Goal: Communication & Community: Answer question/provide support

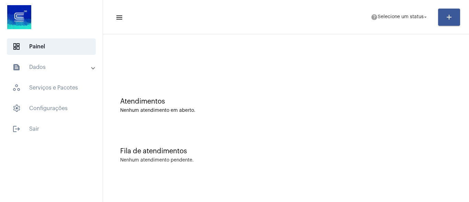
click at [469, 55] on div "Atendimentos Nenhum atendimento em aberto. Fila de atendimentos Nenhum atendime…" at bounding box center [286, 107] width 366 height 146
click at [255, 143] on div "Fila de atendimentos Nenhum atendimento pendente." at bounding box center [285, 152] width 359 height 50
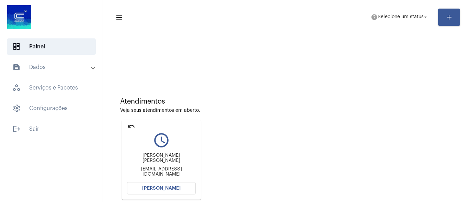
click at [134, 127] on mat-icon "undo" at bounding box center [131, 126] width 8 height 8
click at [413, 15] on span "Selecione um status" at bounding box center [401, 17] width 46 height 5
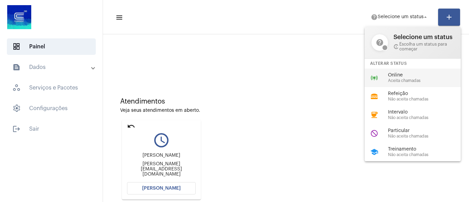
click at [408, 79] on span "Aceita chamadas" at bounding box center [427, 81] width 78 height 4
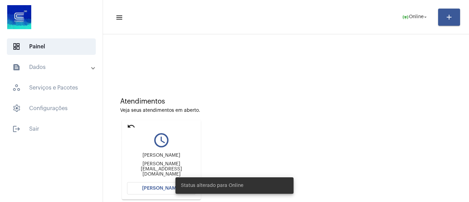
click at [132, 123] on mat-icon "undo" at bounding box center [131, 126] width 8 height 8
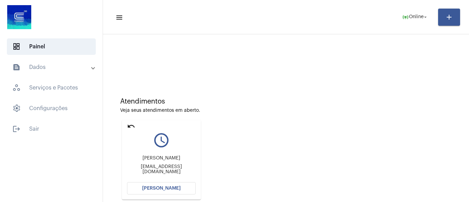
click at [178, 187] on span "[PERSON_NAME]" at bounding box center [161, 188] width 38 height 5
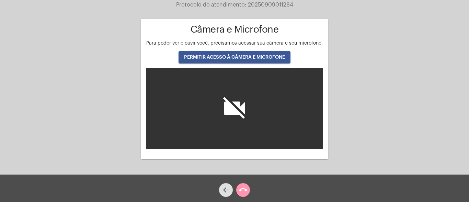
click at [242, 59] on span "PERMITIR ACESSO À CÂMERA E MICROFONE" at bounding box center [234, 57] width 101 height 5
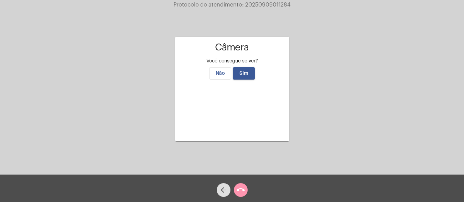
click at [243, 71] on span "Sim" at bounding box center [243, 73] width 9 height 5
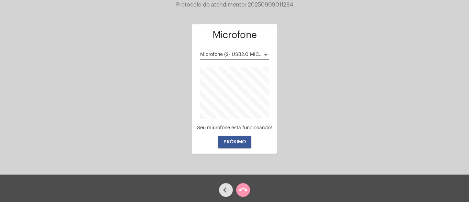
click at [237, 143] on span "PRÓXIMO" at bounding box center [235, 142] width 22 height 5
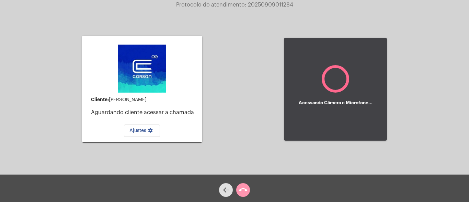
click at [137, 130] on span "Ajustes settings" at bounding box center [141, 130] width 25 height 5
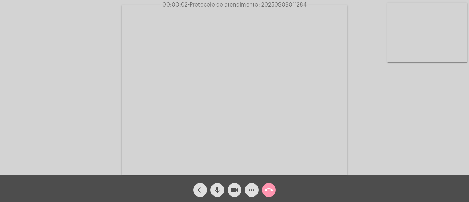
click at [248, 191] on mat-icon "more_horiz" at bounding box center [252, 190] width 8 height 8
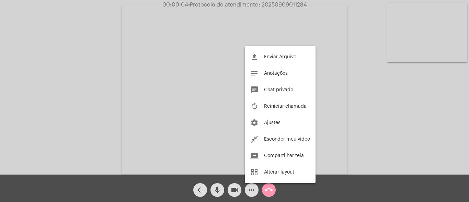
click at [354, 77] on div at bounding box center [234, 101] width 469 height 202
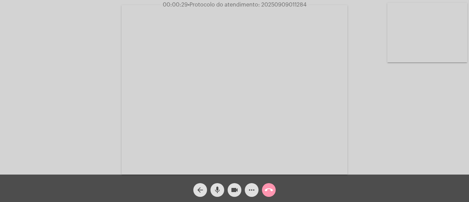
click at [425, 142] on div "Acessando Câmera e Microfone..." at bounding box center [235, 89] width 468 height 175
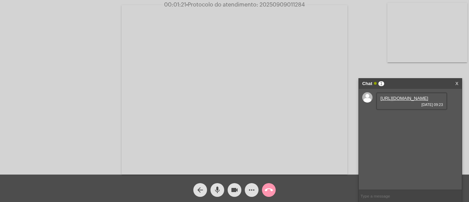
click at [425, 101] on link "https://neft-transfer-bucket.s3.amazonaws.com/temp-2edac22d-bebe-d4f3-0a73-9294…" at bounding box center [405, 98] width 48 height 5
click at [414, 121] on link "https://neft-transfer-bucket.s3.amazonaws.com/temp-75a26f8e-be19-ce19-2340-fc1f…" at bounding box center [405, 117] width 48 height 5
click at [216, 193] on mat-icon "mic" at bounding box center [217, 190] width 8 height 8
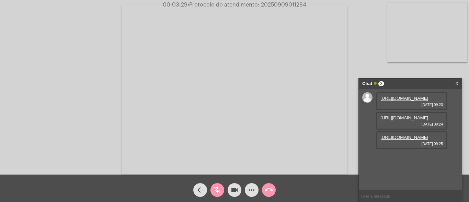
click at [216, 193] on mat-icon "mic_off" at bounding box center [217, 190] width 8 height 8
click at [216, 191] on mat-icon "mic" at bounding box center [217, 190] width 8 height 8
click at [235, 191] on mat-icon "videocam" at bounding box center [234, 190] width 8 height 8
click at [236, 185] on span "videocam_off" at bounding box center [234, 190] width 8 height 14
click at [219, 190] on mat-icon "mic_off" at bounding box center [217, 190] width 8 height 8
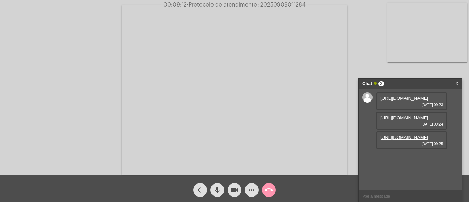
click at [401, 100] on link "https://neft-transfer-bucket.s3.amazonaws.com/temp-2edac22d-bebe-d4f3-0a73-9294…" at bounding box center [405, 98] width 48 height 5
click at [216, 193] on mat-icon "mic" at bounding box center [217, 190] width 8 height 8
click at [218, 193] on mat-icon "mic_off" at bounding box center [217, 190] width 8 height 8
click at [291, 5] on span "• Protocolo do atendimento: 20250909011284" at bounding box center [245, 4] width 119 height 5
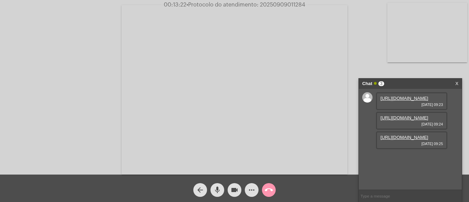
click at [291, 5] on span "• Protocolo do atendimento: 20250909011284" at bounding box center [245, 4] width 119 height 5
copy span "20250909011284"
click at [385, 194] on input "text" at bounding box center [410, 196] width 103 height 12
paste input "20250909011284"
type input "2"
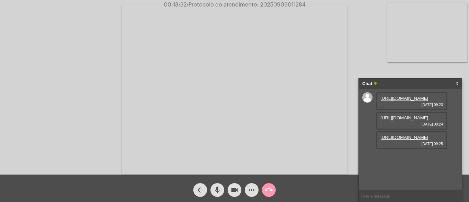
click at [217, 193] on mat-icon "mic" at bounding box center [217, 190] width 8 height 8
drag, startPoint x: 235, startPoint y: 189, endPoint x: 238, endPoint y: 188, distance: 4.0
click at [236, 189] on mat-icon "videocam" at bounding box center [234, 190] width 8 height 8
click at [401, 101] on link "https://neft-transfer-bucket.s3.amazonaws.com/temp-2edac22d-bebe-d4f3-0a73-9294…" at bounding box center [405, 98] width 48 height 5
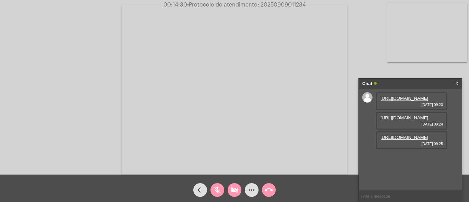
click at [233, 193] on mat-icon "videocam_off" at bounding box center [234, 190] width 8 height 8
click at [220, 192] on mat-icon "mic_off" at bounding box center [217, 190] width 8 height 8
click at [289, 4] on span "• Protocolo do atendimento: 20250909011284" at bounding box center [246, 4] width 119 height 5
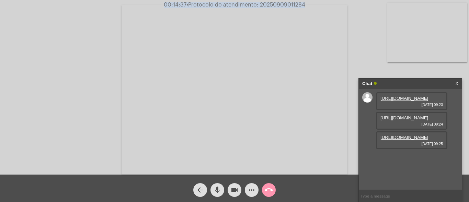
click at [294, 41] on video at bounding box center [235, 90] width 226 height 170
drag, startPoint x: 212, startPoint y: 39, endPoint x: 272, endPoint y: 7, distance: 67.5
click at [213, 38] on video at bounding box center [119, 89] width 224 height 168
click at [298, 4] on span "• Protocolo do atendimento: 20250909011284" at bounding box center [246, 4] width 119 height 5
click at [296, 4] on span "• Protocolo do atendimento: 20250909011284" at bounding box center [245, 4] width 119 height 5
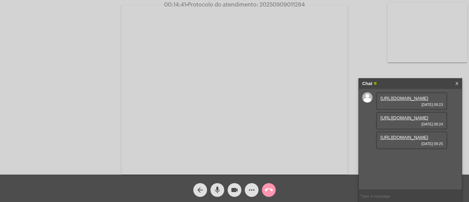
click at [296, 4] on span "• Protocolo do atendimento: 20250909011284" at bounding box center [245, 4] width 119 height 5
copy span "20250909011284"
drag, startPoint x: 391, startPoint y: 190, endPoint x: 392, endPoint y: 197, distance: 7.3
click at [392, 196] on ng-chat-window "Chat X https://neft-transfer-bucket.s3.amazonaws.com/temp-2edac22d-bebe-d4f3-0a…" at bounding box center [410, 141] width 103 height 124
click at [394, 197] on input "text" at bounding box center [410, 196] width 103 height 12
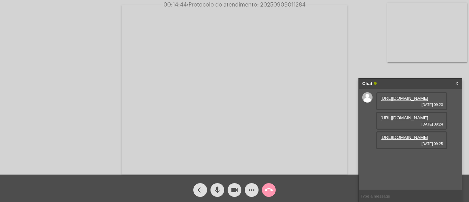
paste input "20250909011284"
type input "20250909011284"
click at [270, 187] on mat-icon "call_end" at bounding box center [269, 190] width 8 height 8
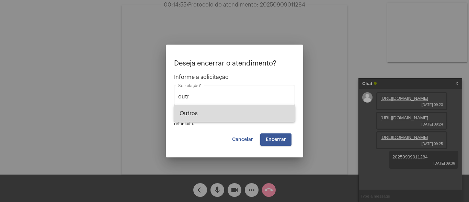
click at [238, 110] on span "Outros" at bounding box center [235, 113] width 110 height 16
type input "Outros"
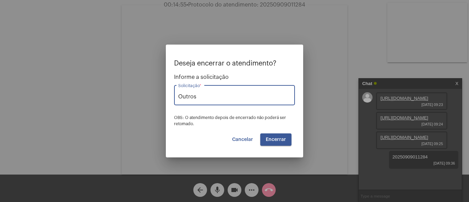
click at [280, 140] on span "Encerrar" at bounding box center [276, 139] width 20 height 5
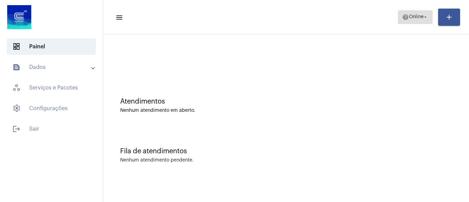
click at [411, 15] on span "Online" at bounding box center [416, 17] width 15 height 5
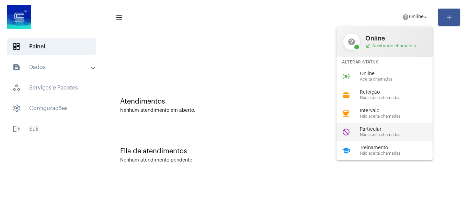
click at [397, 131] on span "Particular" at bounding box center [399, 129] width 78 height 5
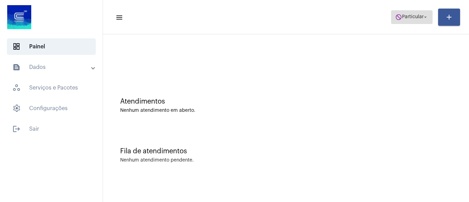
click at [417, 20] on span "do_not_disturb Particular arrow_drop_down" at bounding box center [411, 17] width 33 height 12
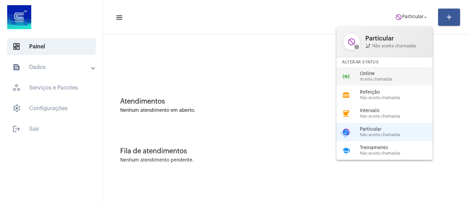
click at [378, 83] on div "online_prediction Online Aceita chamadas" at bounding box center [390, 76] width 107 height 19
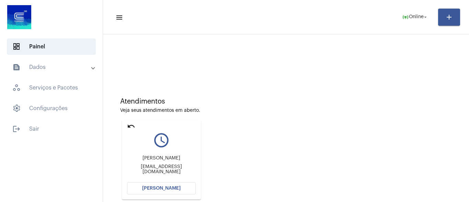
click at [130, 124] on mat-icon "undo" at bounding box center [131, 126] width 8 height 8
click at [134, 124] on mat-icon "undo" at bounding box center [131, 126] width 8 height 8
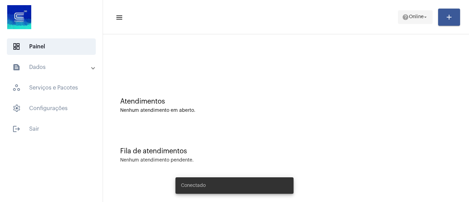
click at [409, 16] on span "Online" at bounding box center [416, 17] width 15 height 5
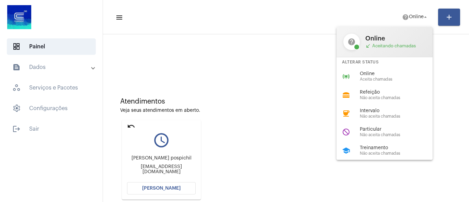
click at [169, 186] on div at bounding box center [234, 101] width 469 height 202
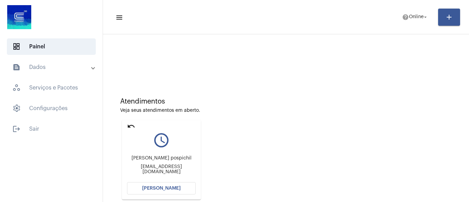
click at [166, 185] on button "[PERSON_NAME]" at bounding box center [161, 188] width 69 height 12
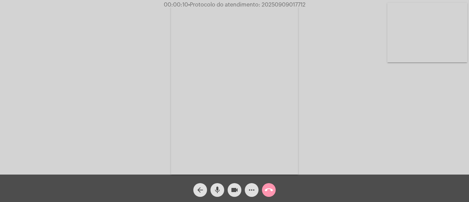
click at [248, 188] on mat-icon "more_horiz" at bounding box center [252, 190] width 8 height 8
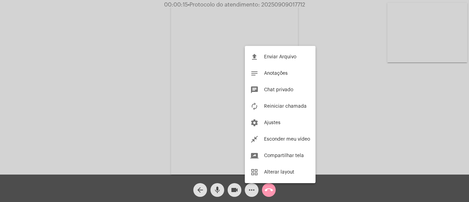
click at [329, 93] on div at bounding box center [234, 101] width 469 height 202
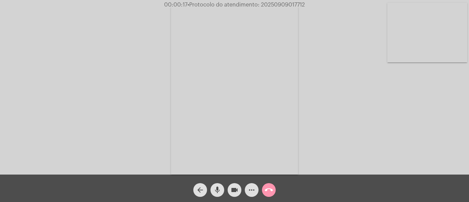
click at [259, 186] on div "more_horiz" at bounding box center [251, 188] width 17 height 17
click at [252, 189] on mat-icon "more_horiz" at bounding box center [252, 190] width 8 height 8
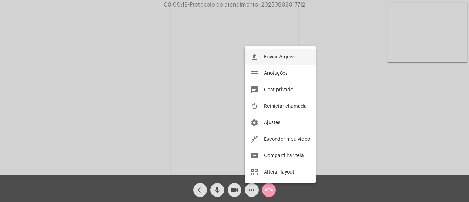
click at [275, 55] on span "Enviar Arquivo" at bounding box center [280, 57] width 32 height 5
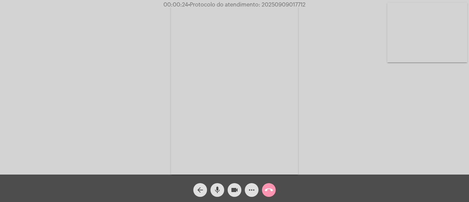
click at [250, 192] on mat-icon "more_horiz" at bounding box center [252, 190] width 8 height 8
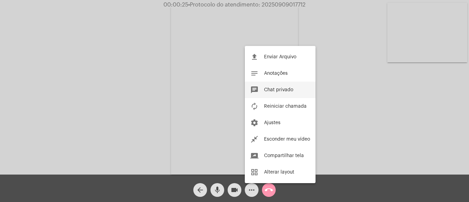
click at [285, 92] on button "chat Chat privado" at bounding box center [280, 90] width 71 height 16
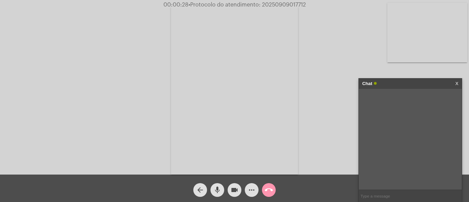
click at [405, 195] on input "text" at bounding box center [410, 196] width 103 height 12
type input "me ouve?"
click at [409, 195] on input "text" at bounding box center [410, 196] width 103 height 12
type input "certo"
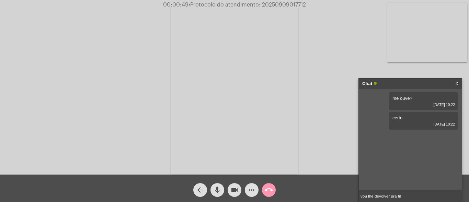
type input "vou lhe devolver pra fila"
type input "ou tenta ligar de novo"
click at [397, 198] on input "text" at bounding box center [410, 196] width 103 height 12
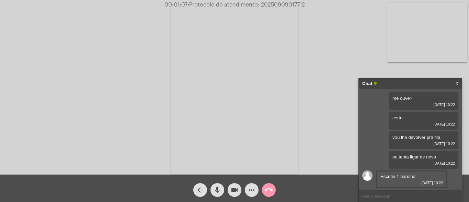
click at [392, 199] on input "text" at bounding box center [410, 196] width 103 height 12
type input "a"
type input "v"
type input "tenta ligar novamente"
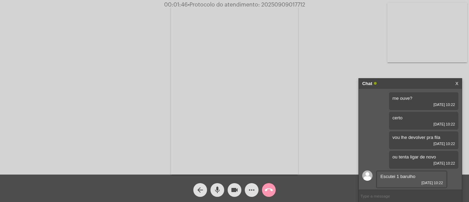
scroll to position [38, 0]
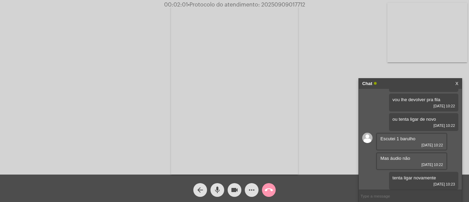
click at [380, 197] on input "text" at bounding box center [410, 196] width 103 height 12
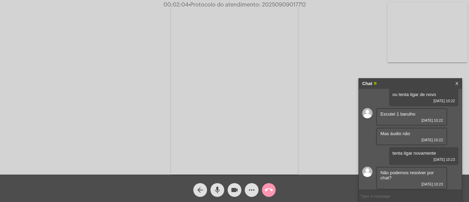
click at [403, 193] on input "text" at bounding box center [410, 196] width 103 height 12
type input "n"
type input "i"
type input "infelizmnete não"
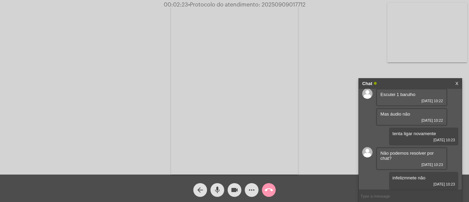
scroll to position [107, 0]
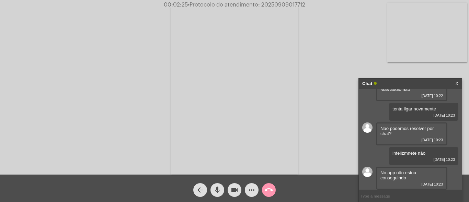
click at [395, 196] on input "text" at bounding box center [410, 196] width 103 height 12
type input "tenta ligar novamente"
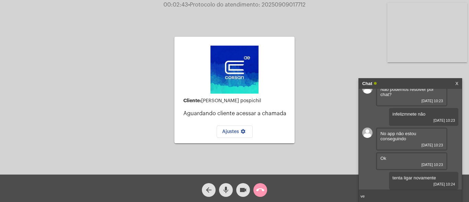
type input "v"
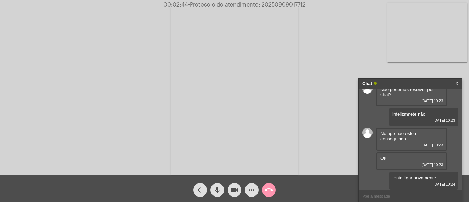
click at [201, 189] on mat-icon "arrow_back" at bounding box center [200, 190] width 8 height 8
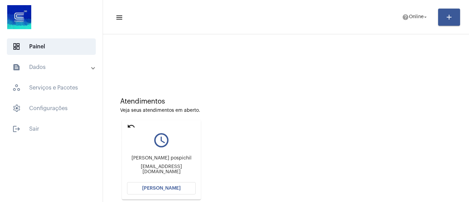
click at [134, 126] on mat-icon "undo" at bounding box center [131, 126] width 8 height 8
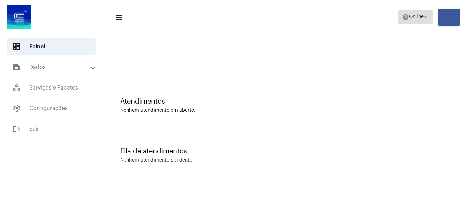
click at [420, 12] on span "help Online arrow_drop_down" at bounding box center [415, 17] width 26 height 12
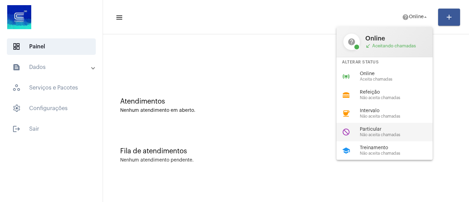
click at [385, 128] on span "Particular" at bounding box center [399, 129] width 78 height 5
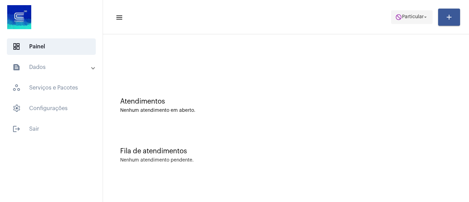
click at [416, 15] on span "Particular" at bounding box center [413, 17] width 22 height 5
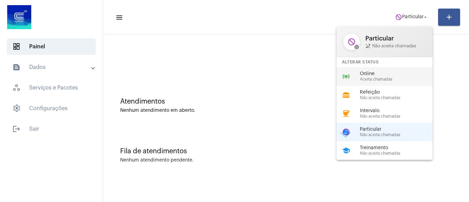
click at [376, 81] on span "Aceita chamadas" at bounding box center [399, 79] width 78 height 4
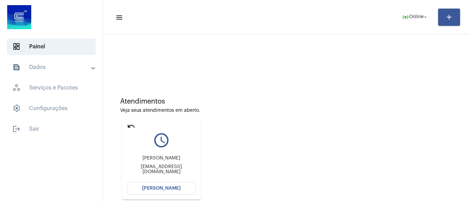
click at [169, 189] on span "[PERSON_NAME]" at bounding box center [161, 188] width 38 height 5
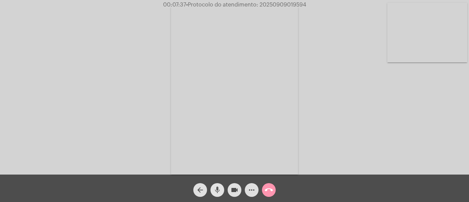
click at [215, 192] on mat-icon "mic" at bounding box center [217, 190] width 8 height 8
click at [235, 190] on mat-icon "videocam" at bounding box center [234, 190] width 8 height 8
click at [237, 187] on mat-icon "videocam_off" at bounding box center [234, 190] width 8 height 8
click at [222, 190] on button "mic_off" at bounding box center [218, 190] width 14 height 14
click at [217, 190] on mat-icon "mic" at bounding box center [217, 190] width 8 height 8
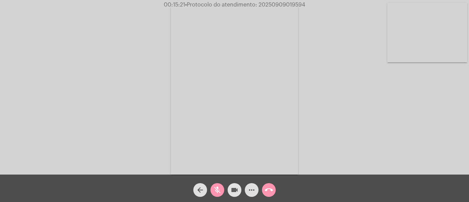
click at [231, 189] on mat-icon "videocam" at bounding box center [234, 190] width 8 height 8
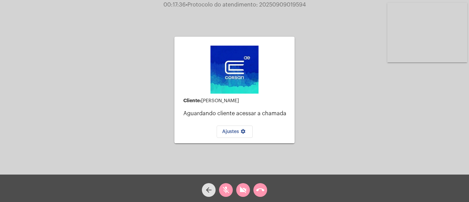
click at [235, 188] on div "videocam_off" at bounding box center [243, 188] width 17 height 17
click at [225, 189] on mat-icon "mic_off" at bounding box center [226, 190] width 8 height 8
click at [228, 192] on mat-icon "mic" at bounding box center [226, 190] width 8 height 8
click at [228, 192] on mat-icon "mic_off" at bounding box center [226, 190] width 8 height 8
click at [258, 188] on mat-icon "call_end" at bounding box center [260, 190] width 8 height 8
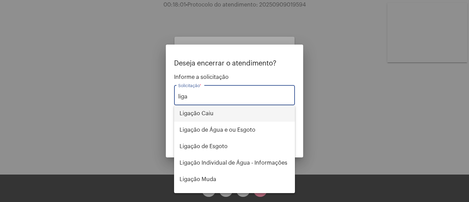
click at [218, 112] on span "Ligação Caiu" at bounding box center [235, 113] width 110 height 16
type input "Ligação Caiu"
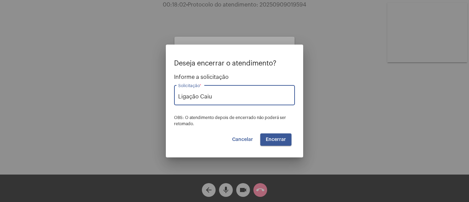
click at [274, 141] on span "Encerrar" at bounding box center [276, 139] width 20 height 5
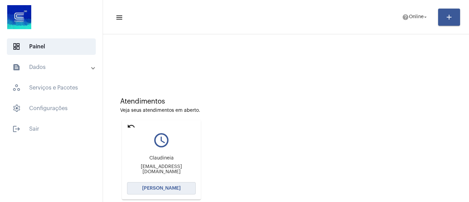
click at [179, 190] on button "[PERSON_NAME]" at bounding box center [161, 188] width 69 height 12
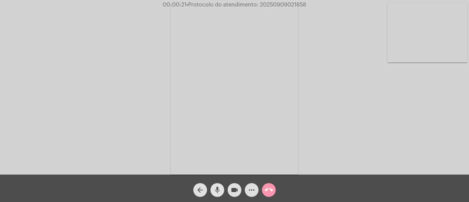
drag, startPoint x: 216, startPoint y: 186, endPoint x: 218, endPoint y: 171, distance: 15.6
click at [217, 186] on mat-icon "mic" at bounding box center [217, 190] width 8 height 8
click at [216, 186] on mat-icon "mic_off" at bounding box center [217, 190] width 8 height 8
click at [215, 190] on mat-icon "mic" at bounding box center [217, 190] width 8 height 8
click at [233, 189] on mat-icon "videocam" at bounding box center [234, 190] width 8 height 8
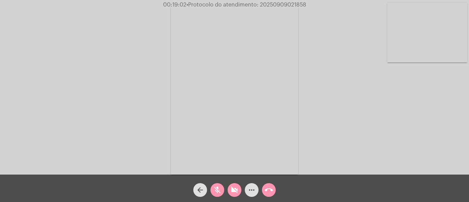
click at [218, 190] on mat-icon "mic_off" at bounding box center [217, 190] width 8 height 8
click at [241, 188] on button "videocam_off" at bounding box center [235, 190] width 14 height 14
click at [220, 192] on mat-icon "mic" at bounding box center [217, 190] width 8 height 8
click at [217, 189] on mat-icon "mic_off" at bounding box center [217, 190] width 8 height 8
click at [298, 4] on span "• Protocolo do atendimento: 20250909021858" at bounding box center [245, 4] width 120 height 5
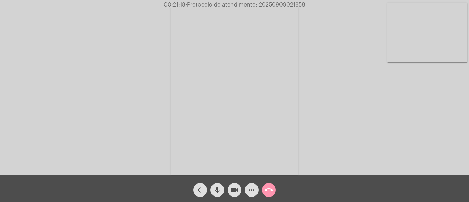
click at [298, 4] on span "• Protocolo do atendimento: 20250909021858" at bounding box center [245, 4] width 120 height 5
copy span "20250909021858"
click at [270, 189] on mat-icon "call_end" at bounding box center [269, 190] width 8 height 8
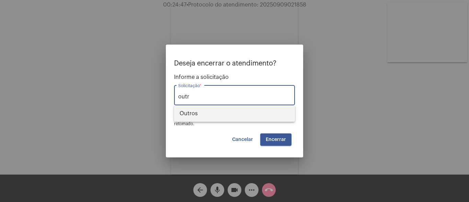
click at [239, 110] on span "Outros" at bounding box center [235, 113] width 110 height 16
type input "Outros"
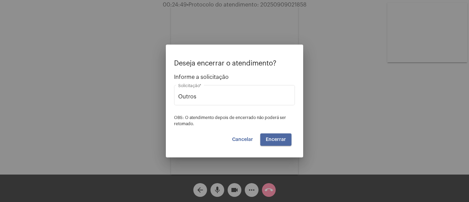
click at [288, 140] on button "Encerrar" at bounding box center [275, 140] width 31 height 12
